Goal: Task Accomplishment & Management: Use online tool/utility

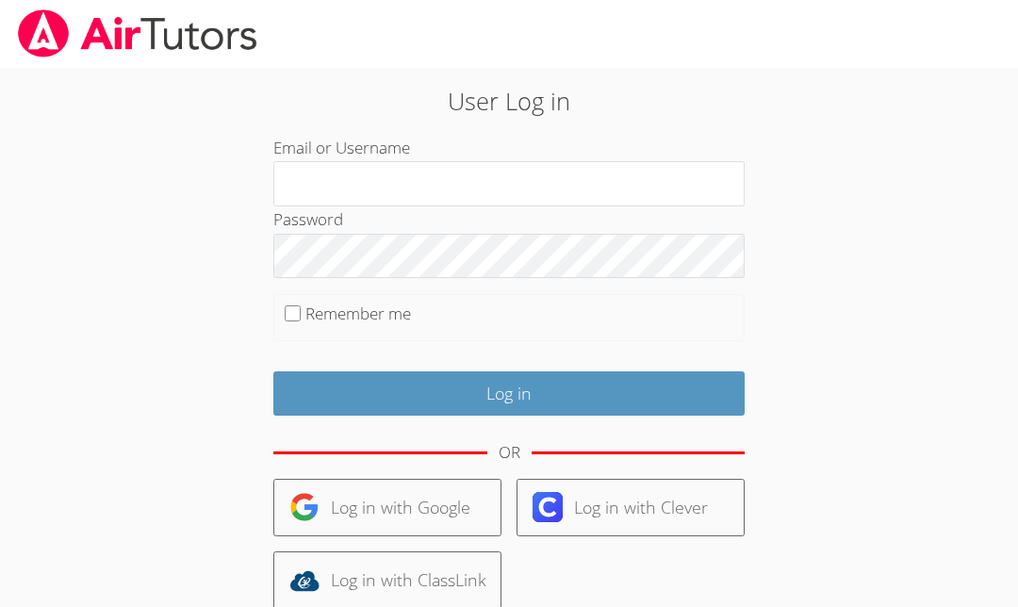
click at [574, 198] on input "Email or Username" at bounding box center [508, 183] width 471 height 45
type input "Waymank"
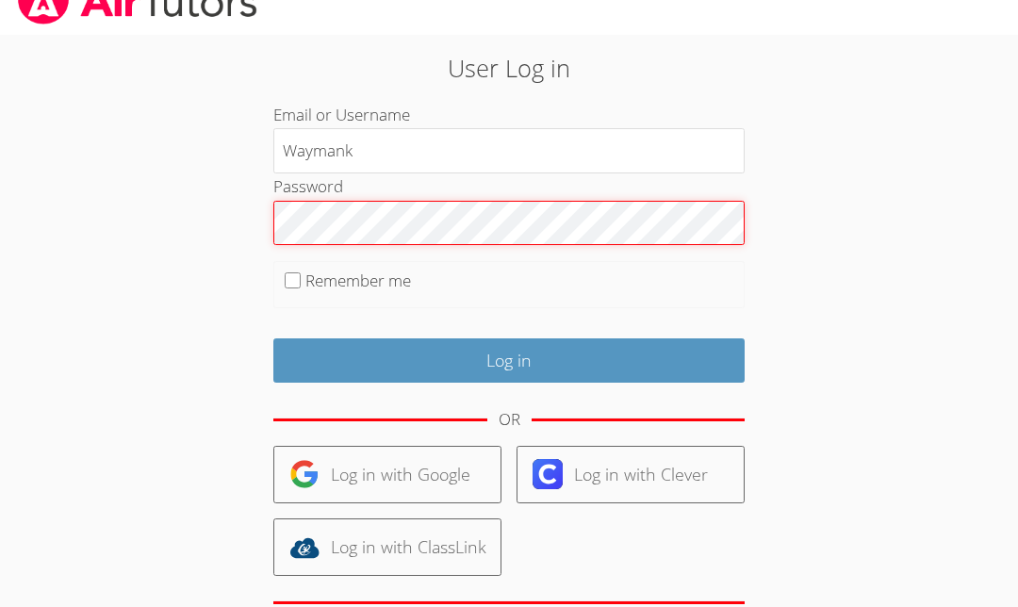
scroll to position [33, 0]
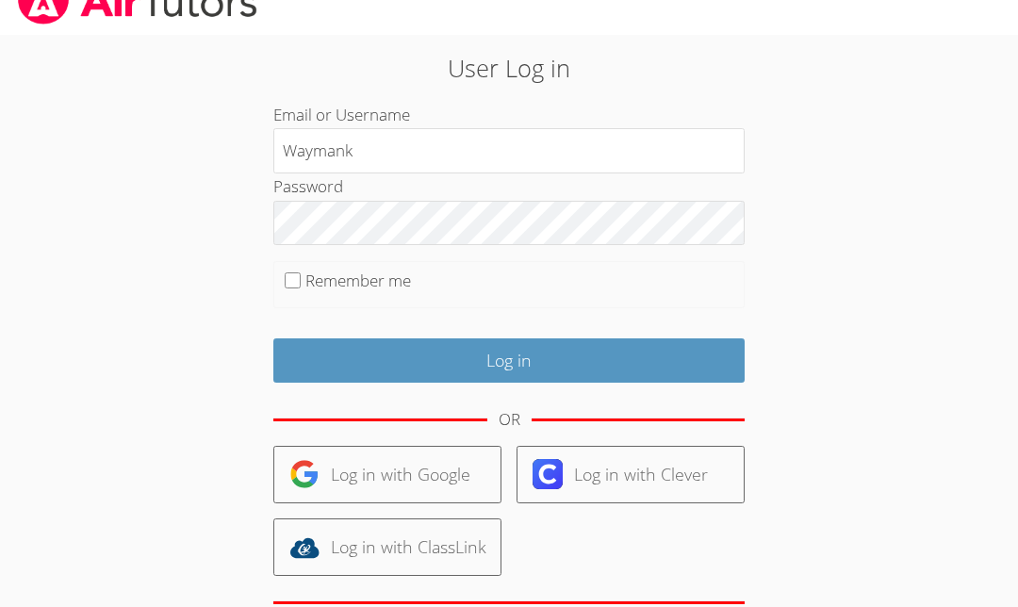
click at [308, 270] on label "Remember me" at bounding box center [358, 281] width 106 height 22
click at [301, 272] on input "Remember me" at bounding box center [293, 280] width 16 height 16
checkbox input "true"
click at [521, 356] on input "Log in" at bounding box center [508, 360] width 471 height 44
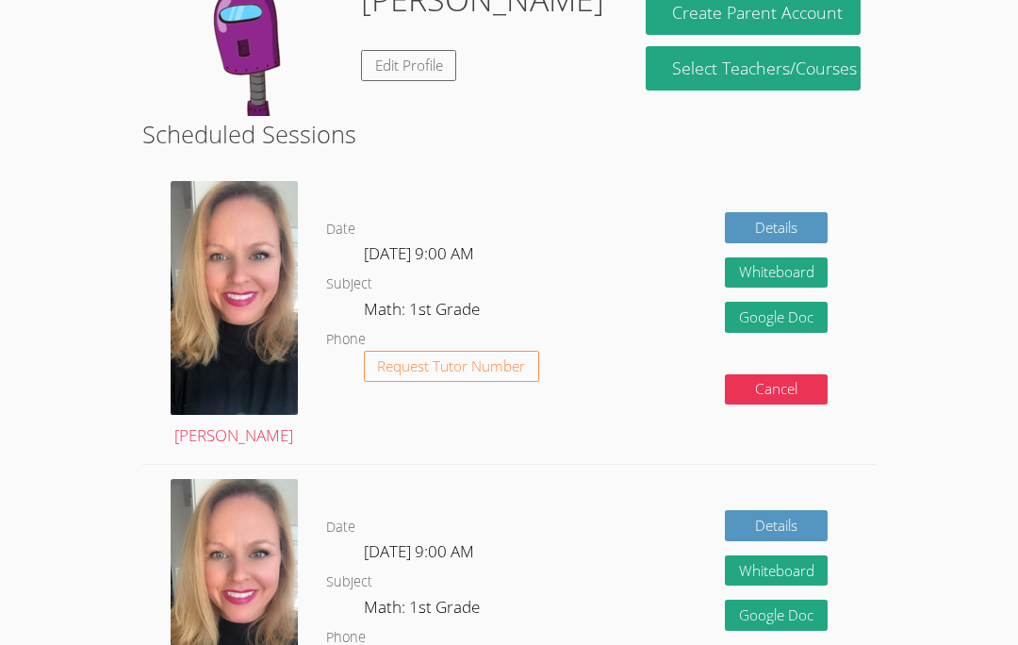
scroll to position [253, 0]
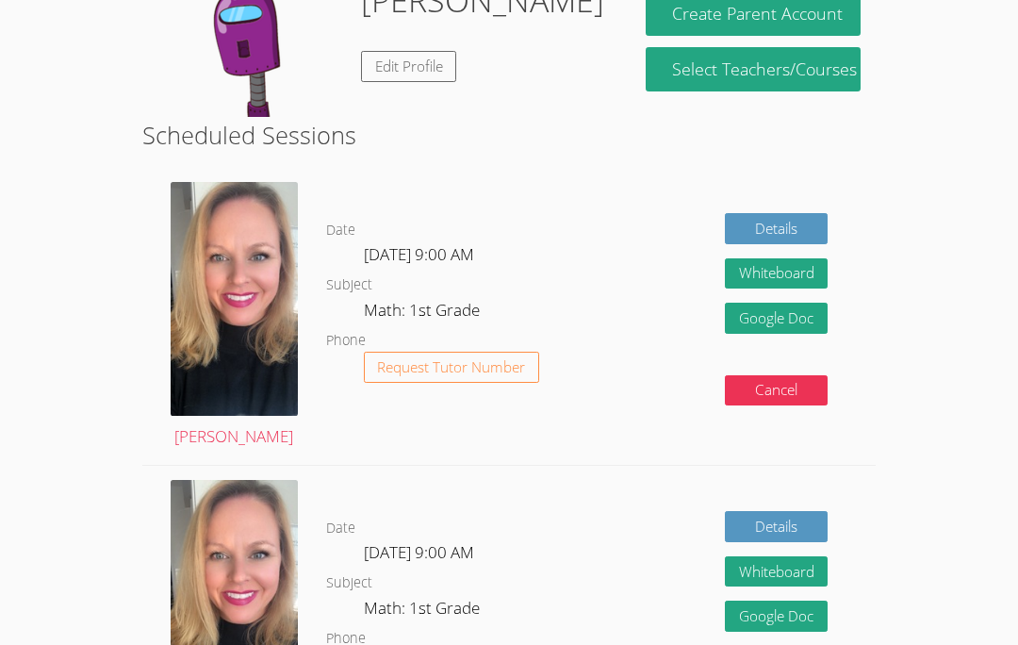
click at [1010, 392] on html "Home Sessions Tutors Messages Billing Logout Wayman Signed in successfully Hi, …" at bounding box center [509, 69] width 1018 height 645
click at [792, 222] on link "Details" at bounding box center [777, 228] width 104 height 31
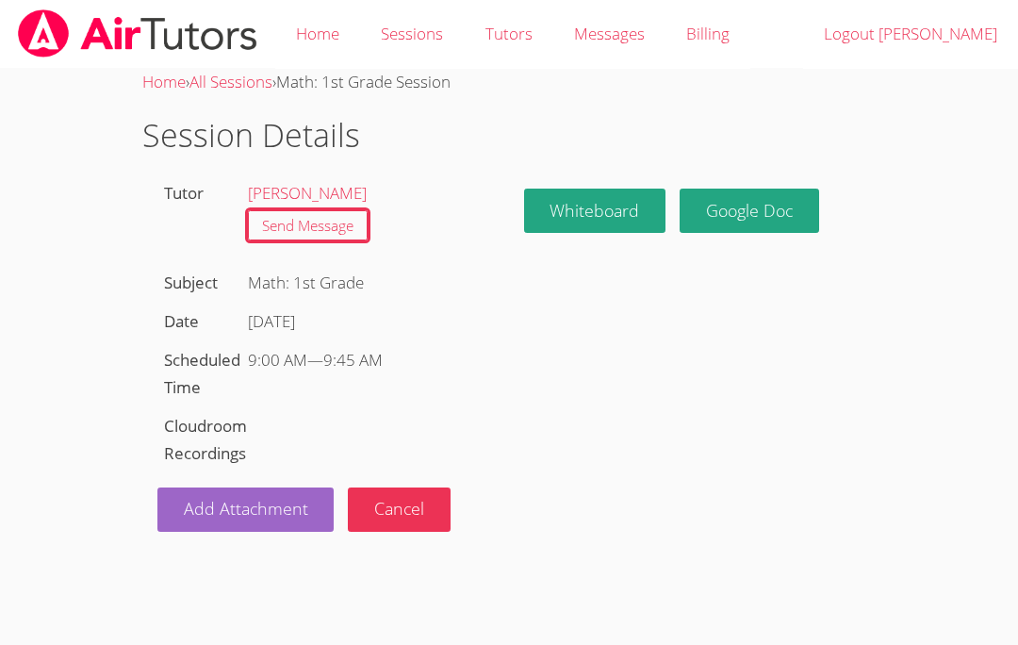
click at [593, 202] on button "Whiteboard" at bounding box center [595, 211] width 142 height 44
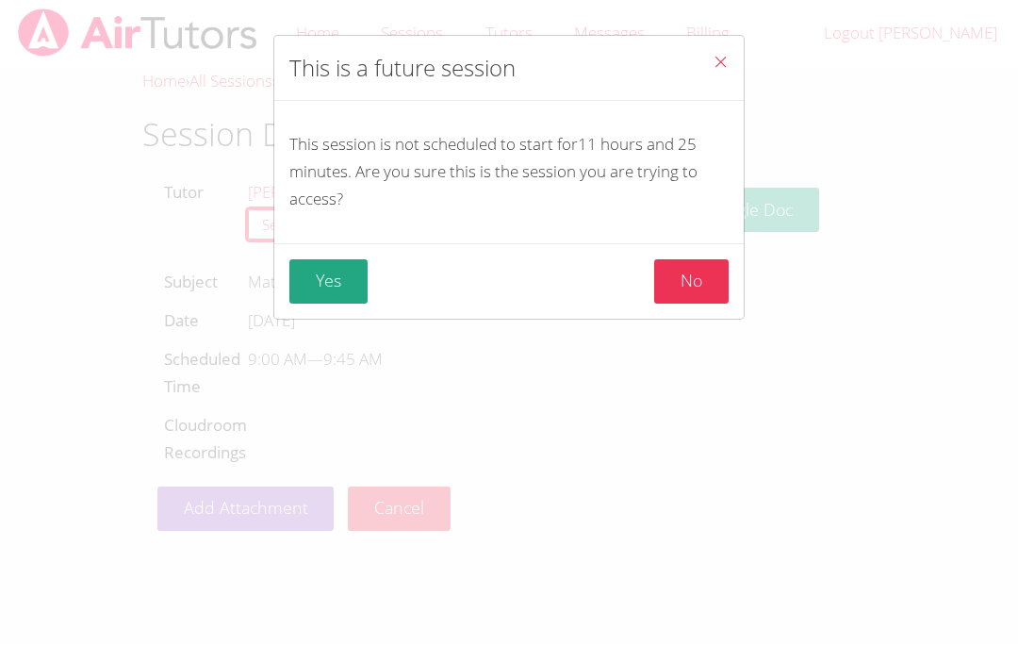
click at [736, 49] on button "Close" at bounding box center [721, 65] width 46 height 57
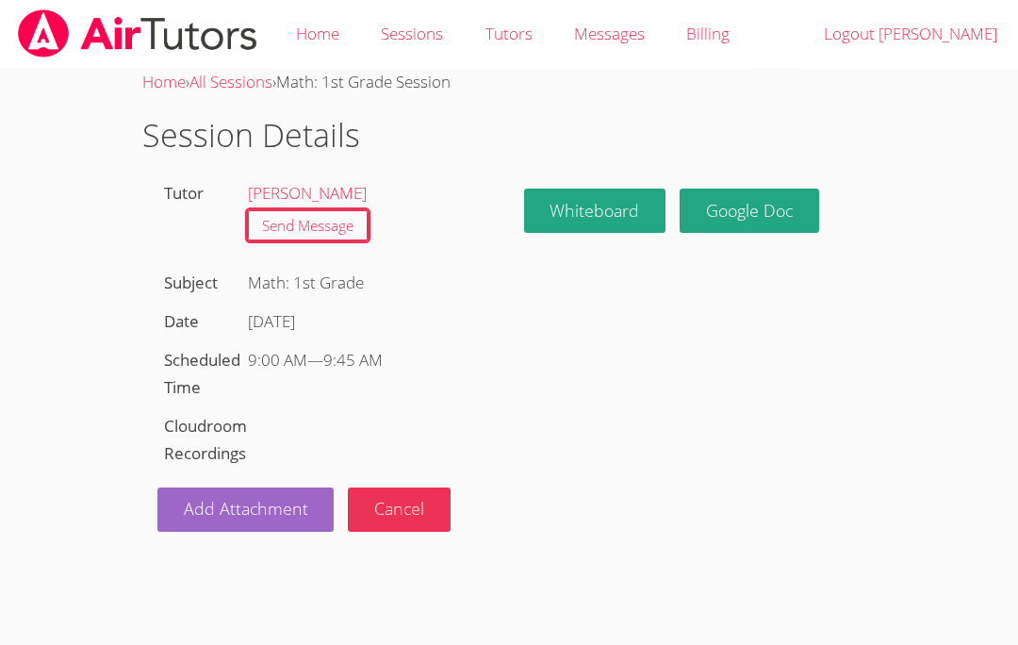
click at [754, 215] on link "Google Doc" at bounding box center [750, 211] width 140 height 44
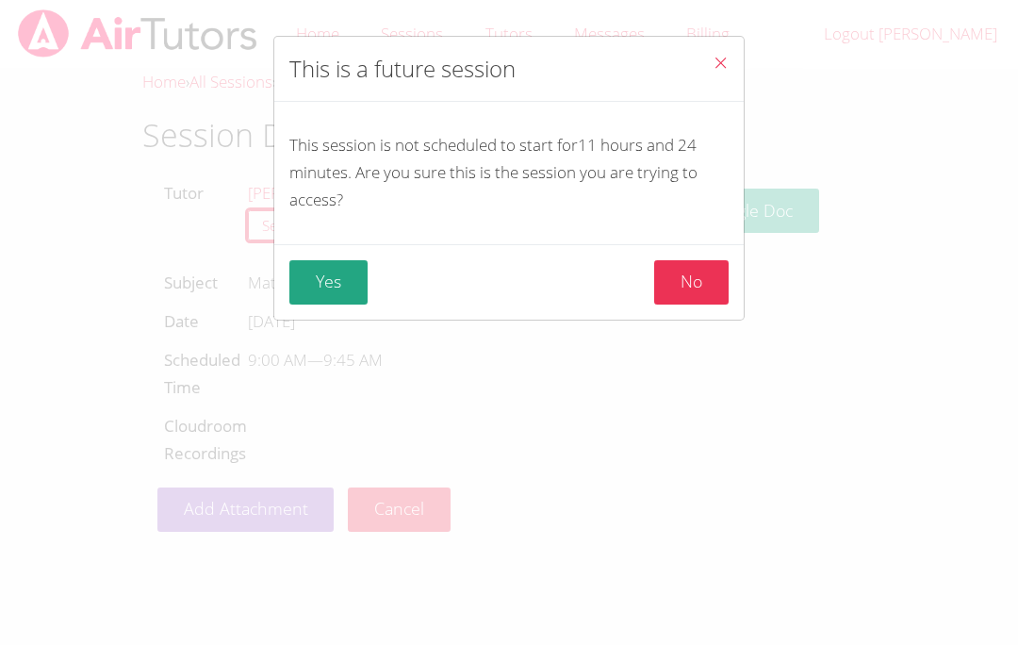
click at [724, 70] on icon "Close" at bounding box center [721, 63] width 16 height 16
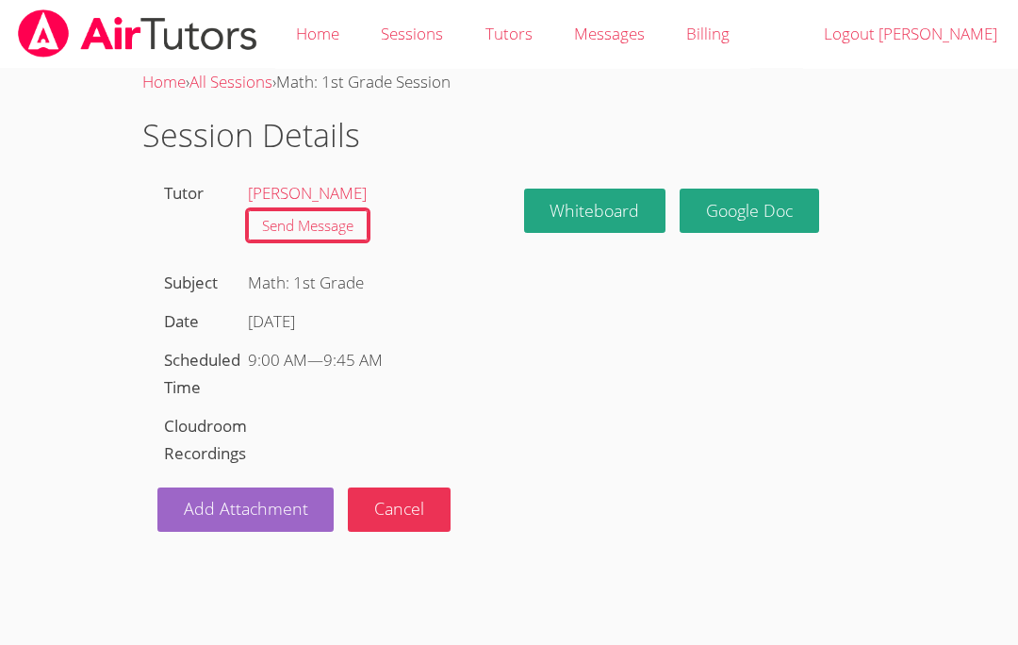
click at [410, 501] on button "Cancel" at bounding box center [399, 509] width 103 height 44
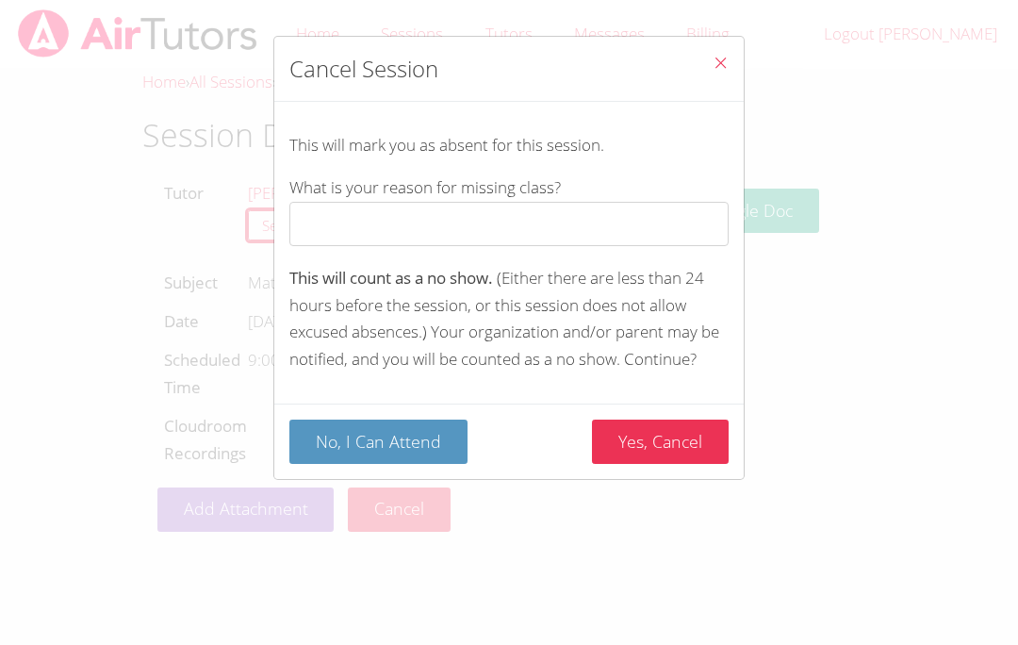
click at [710, 74] on button "Close" at bounding box center [721, 65] width 46 height 57
